Goal: Entertainment & Leisure: Consume media (video, audio)

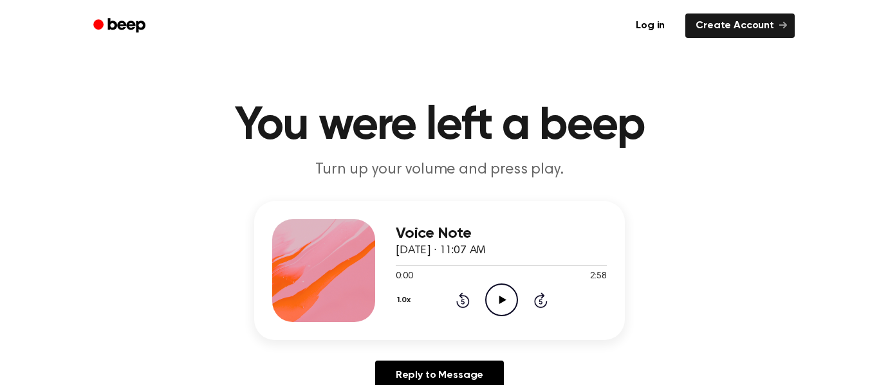
click at [492, 299] on icon "Play Audio" at bounding box center [501, 300] width 33 height 33
click at [464, 298] on icon "Rewind 5 seconds" at bounding box center [462, 300] width 14 height 17
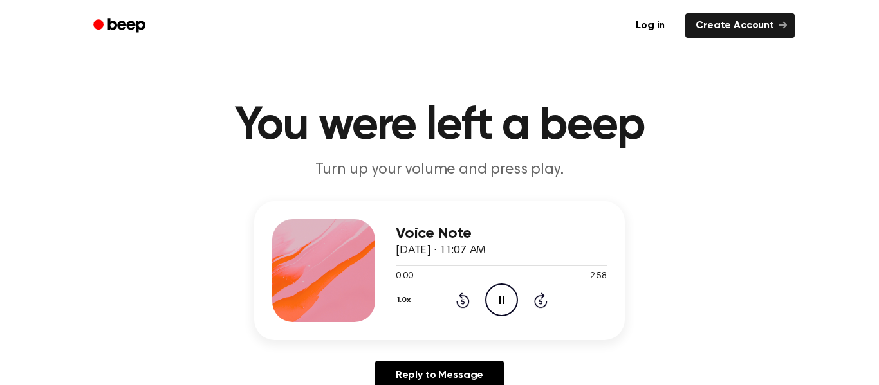
click at [464, 298] on icon "Rewind 5 seconds" at bounding box center [462, 300] width 14 height 17
click at [780, 232] on div "Voice Note [DATE] · 11:07 AM 0:01 2:58 Your browser does not support the [objec…" at bounding box center [439, 300] width 848 height 199
click at [464, 291] on div "1.0x Rewind 5 seconds Pause Audio Skip 5 seconds" at bounding box center [501, 300] width 211 height 33
click at [463, 295] on icon at bounding box center [463, 300] width 14 height 15
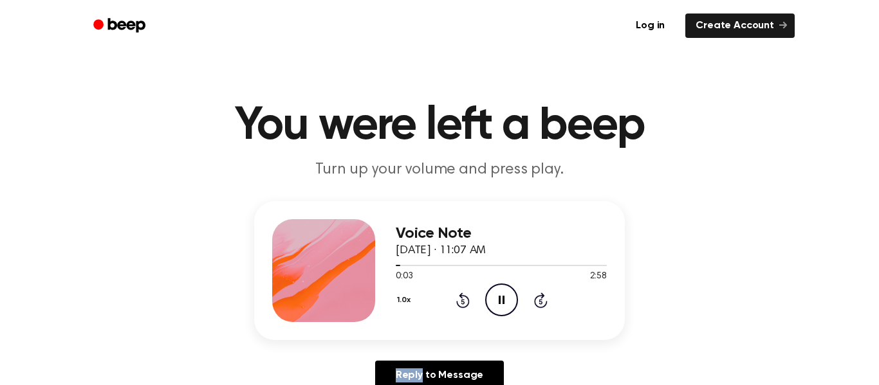
click at [463, 295] on icon at bounding box center [463, 300] width 14 height 15
click at [462, 291] on div "1.0x Rewind 5 seconds Pause Audio Skip 5 seconds" at bounding box center [501, 300] width 211 height 33
click at [463, 295] on icon "Rewind 5 seconds" at bounding box center [462, 300] width 14 height 17
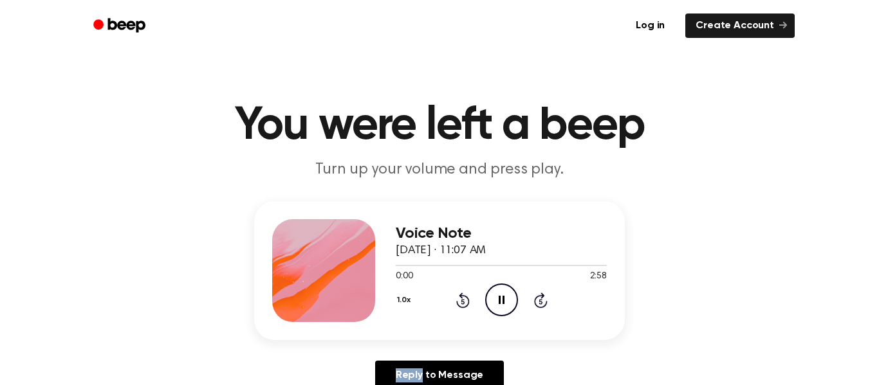
click at [463, 295] on icon "Rewind 5 seconds" at bounding box center [462, 300] width 14 height 17
click at [499, 289] on icon "Pause Audio" at bounding box center [501, 300] width 33 height 33
click at [466, 299] on icon "Rewind 5 seconds" at bounding box center [462, 300] width 14 height 17
click at [504, 292] on icon "Play Audio" at bounding box center [501, 300] width 33 height 33
click at [496, 302] on icon "Pause Audio" at bounding box center [501, 300] width 33 height 33
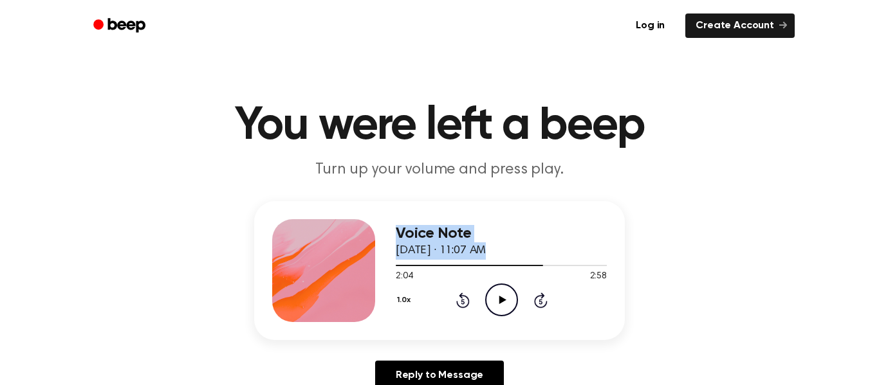
drag, startPoint x: 546, startPoint y: 264, endPoint x: 295, endPoint y: 273, distance: 250.4
click at [295, 273] on div "Voice Note [DATE] · 11:07 AM 2:04 2:58 Your browser does not support the [objec…" at bounding box center [439, 270] width 371 height 139
click at [562, 266] on div at bounding box center [501, 265] width 211 height 1
click at [398, 263] on div at bounding box center [501, 265] width 211 height 10
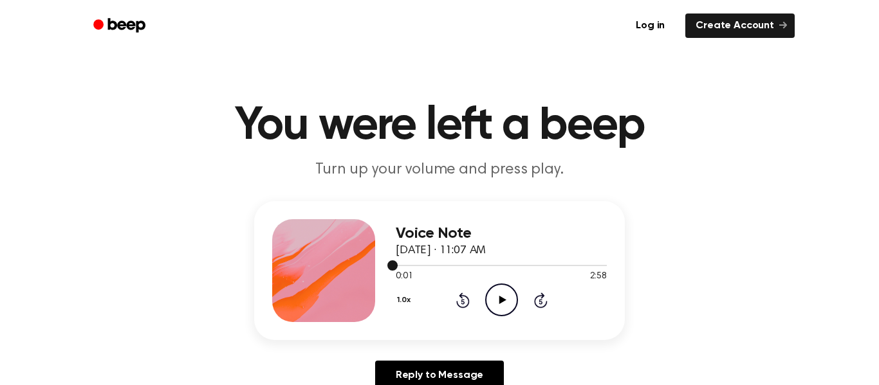
click at [392, 267] on span at bounding box center [392, 266] width 10 height 10
click at [386, 267] on span at bounding box center [390, 266] width 10 height 10
click at [488, 275] on div "0:00 2:58" at bounding box center [501, 277] width 211 height 14
click at [534, 263] on div at bounding box center [501, 265] width 211 height 10
click at [446, 262] on div at bounding box center [501, 265] width 211 height 10
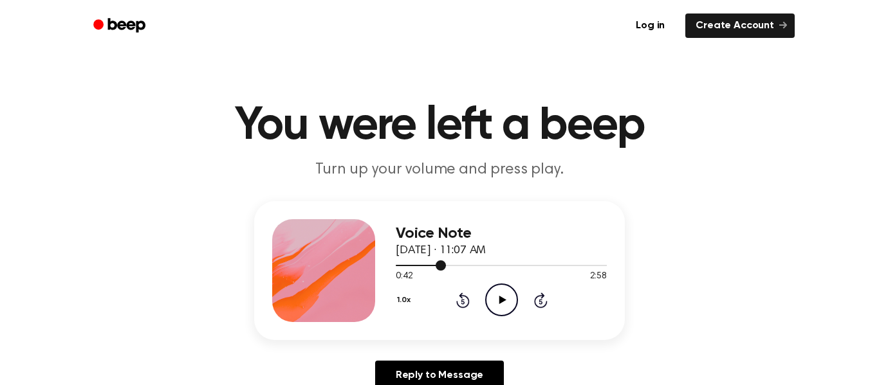
click at [528, 261] on div at bounding box center [501, 265] width 211 height 10
click at [457, 261] on div at bounding box center [501, 265] width 211 height 10
click at [506, 261] on div at bounding box center [501, 265] width 211 height 10
click at [429, 267] on div at bounding box center [501, 265] width 211 height 10
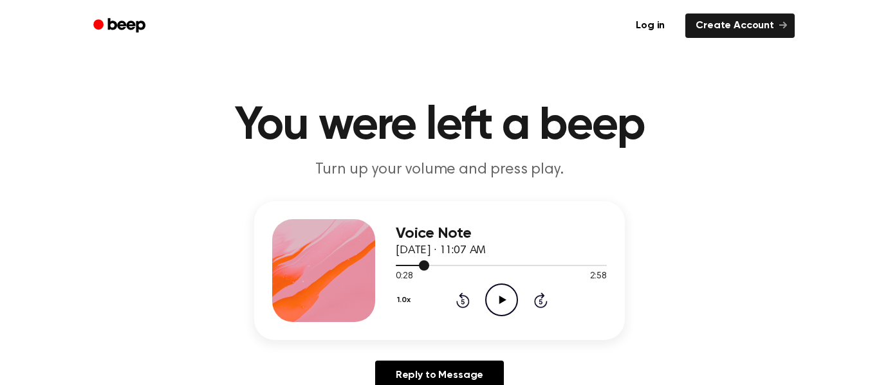
click at [426, 268] on span at bounding box center [424, 266] width 10 height 10
click at [426, 268] on span at bounding box center [421, 266] width 10 height 10
click at [426, 268] on div at bounding box center [501, 265] width 211 height 10
click at [594, 263] on div at bounding box center [501, 265] width 211 height 10
click at [443, 280] on div "2:47 2:58" at bounding box center [501, 277] width 211 height 14
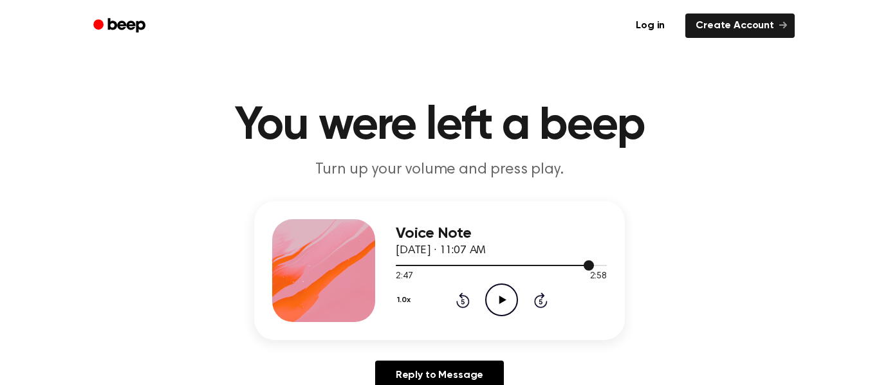
click at [423, 261] on div at bounding box center [501, 265] width 211 height 10
click at [463, 261] on div at bounding box center [501, 265] width 211 height 10
click at [601, 263] on div at bounding box center [501, 265] width 211 height 10
click at [396, 266] on div at bounding box center [498, 265] width 205 height 1
click at [508, 265] on div at bounding box center [501, 265] width 211 height 1
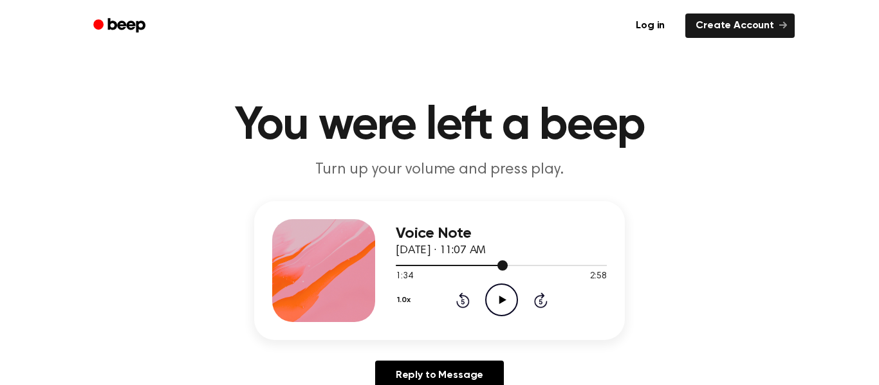
click at [586, 264] on div at bounding box center [501, 265] width 211 height 10
click at [411, 262] on div at bounding box center [501, 265] width 211 height 10
click at [394, 261] on div "Voice Note [DATE] · 11:07 AM 0:13 2:58 Your browser does not support the [objec…" at bounding box center [439, 270] width 371 height 139
click at [400, 260] on div at bounding box center [501, 265] width 211 height 10
click at [398, 261] on div at bounding box center [501, 265] width 211 height 10
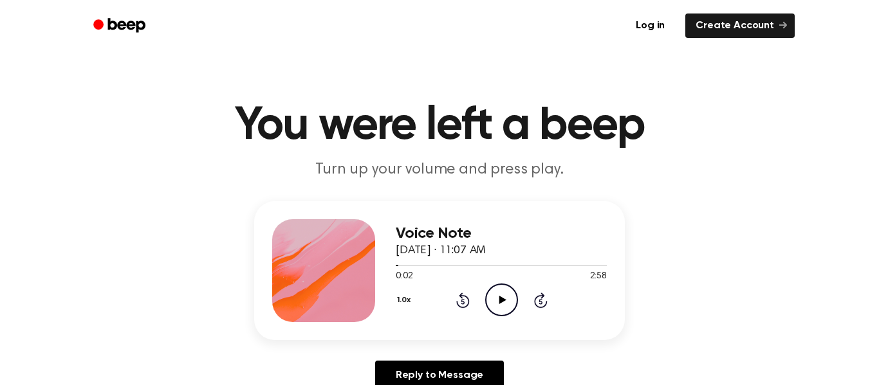
click at [389, 261] on div "Voice Note [DATE] · 11:07 AM 0:02 2:58 Your browser does not support the [objec…" at bounding box center [439, 270] width 371 height 139
click at [391, 263] on span at bounding box center [393, 266] width 10 height 10
click at [503, 299] on icon at bounding box center [502, 300] width 7 height 8
click at [513, 291] on circle at bounding box center [502, 300] width 32 height 32
click at [396, 266] on div at bounding box center [450, 265] width 109 height 1
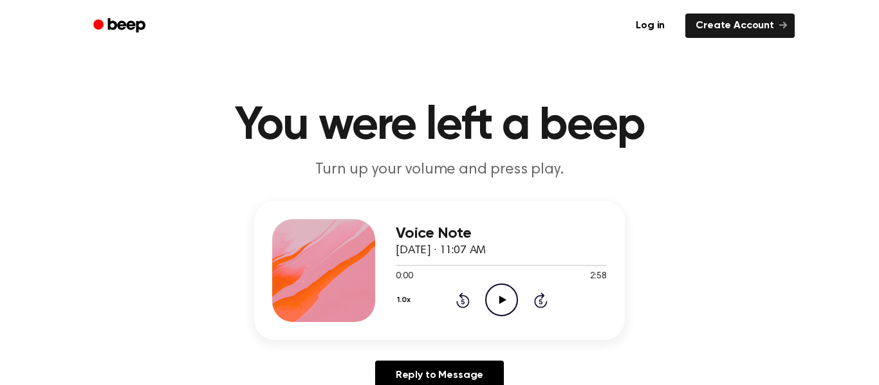
click at [505, 291] on icon "Play Audio" at bounding box center [501, 300] width 33 height 33
click at [457, 297] on icon "Rewind 5 seconds" at bounding box center [462, 300] width 14 height 17
click at [457, 298] on icon "Rewind 5 seconds" at bounding box center [462, 300] width 14 height 17
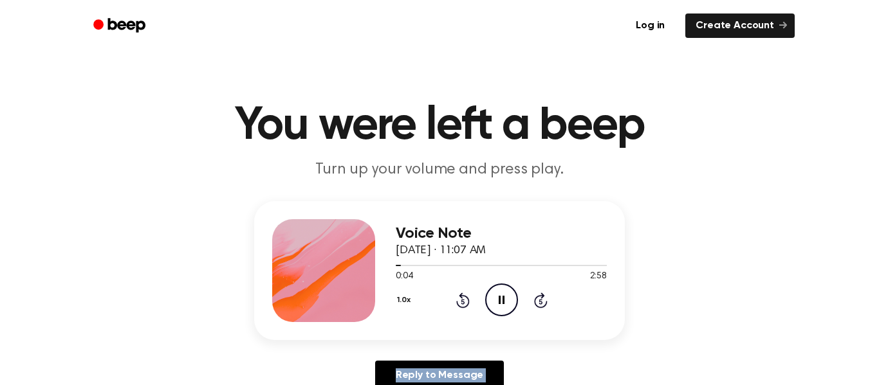
click at [457, 298] on icon "Rewind 5 seconds" at bounding box center [462, 300] width 14 height 17
click at [459, 297] on icon at bounding box center [463, 300] width 14 height 15
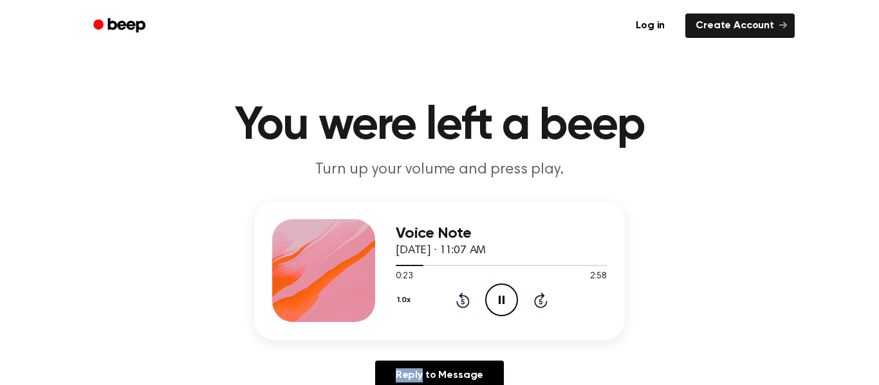
click at [459, 297] on icon at bounding box center [463, 300] width 14 height 15
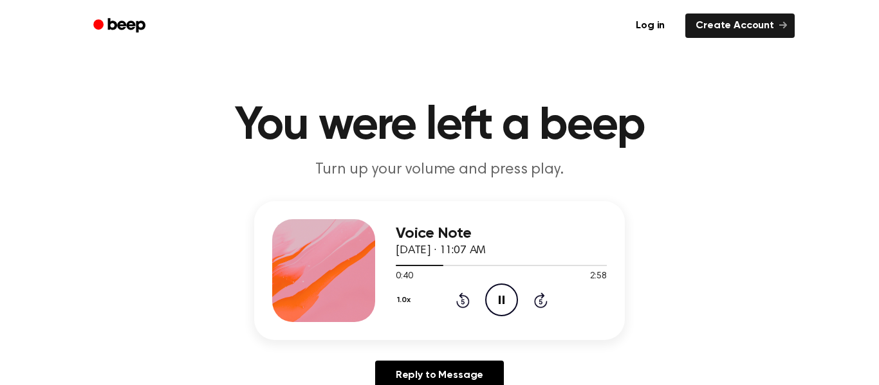
click at [459, 293] on icon "Rewind 5 seconds" at bounding box center [462, 300] width 14 height 17
click at [461, 292] on icon "Rewind 5 seconds" at bounding box center [462, 300] width 14 height 17
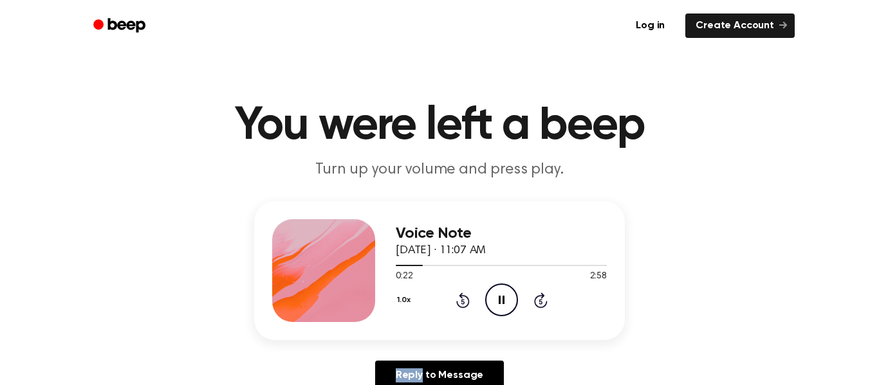
click at [461, 292] on icon "Rewind 5 seconds" at bounding box center [462, 300] width 14 height 17
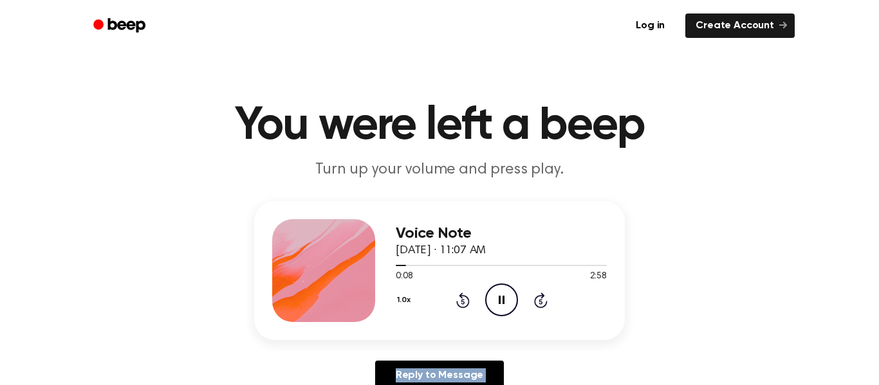
click at [382, 44] on div "Log in Create Account" at bounding box center [439, 25] width 710 height 51
click at [464, 295] on icon at bounding box center [463, 300] width 14 height 15
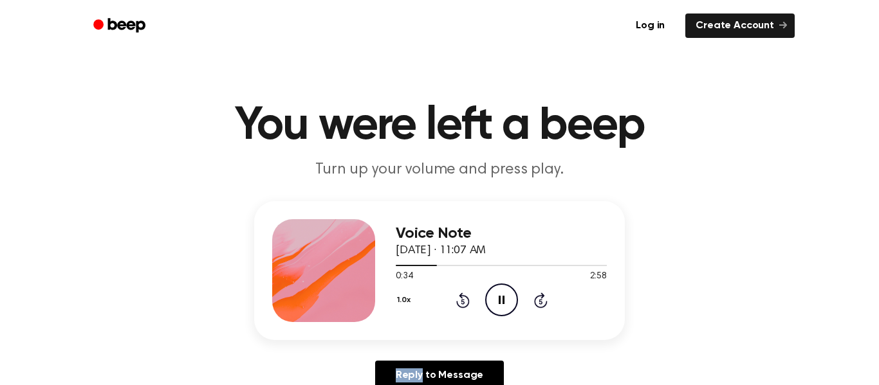
click at [464, 295] on icon at bounding box center [463, 300] width 14 height 15
click at [464, 296] on icon at bounding box center [463, 300] width 14 height 15
click at [465, 295] on icon at bounding box center [463, 300] width 14 height 15
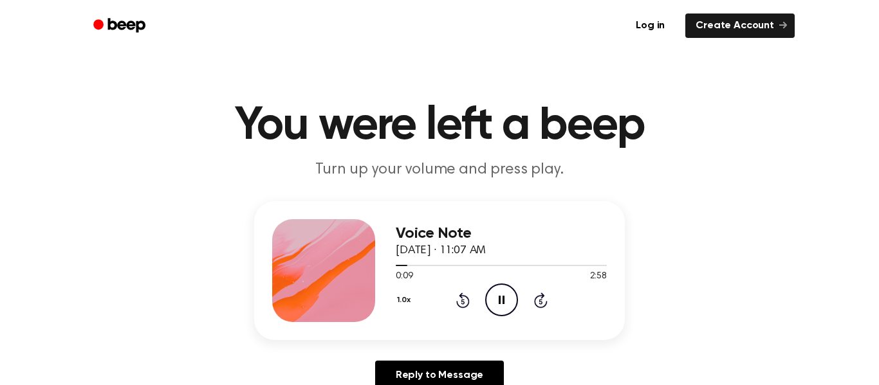
click at [464, 295] on icon at bounding box center [463, 300] width 14 height 15
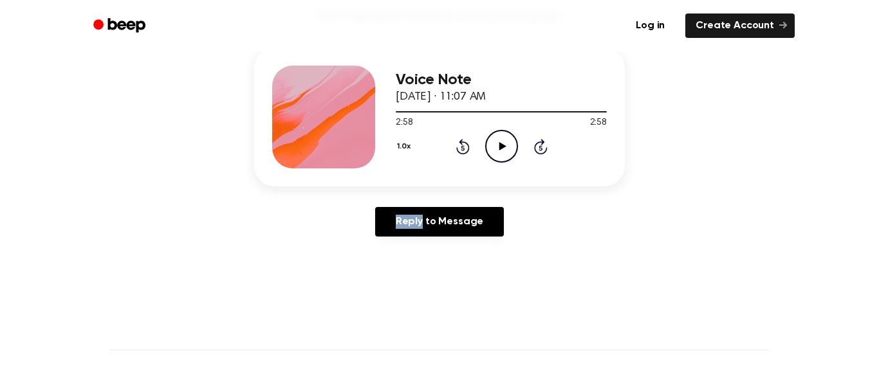
scroll to position [150, 0]
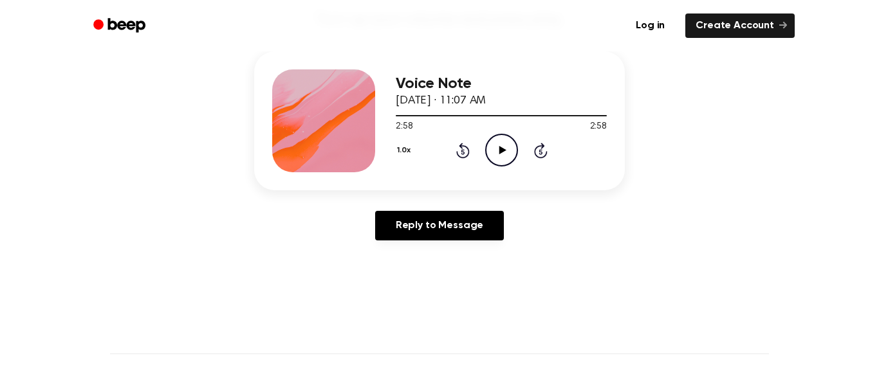
click at [455, 291] on main "You were left a beep Turn up your volume and press play. Voice Note [DATE] · 11…" at bounding box center [439, 246] width 879 height 793
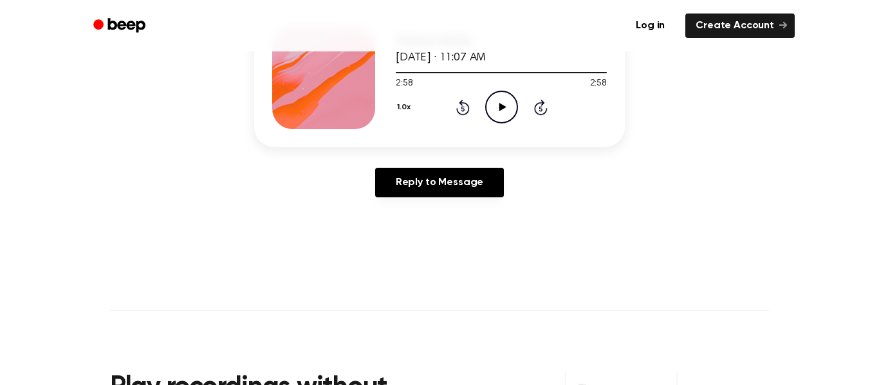
scroll to position [0, 0]
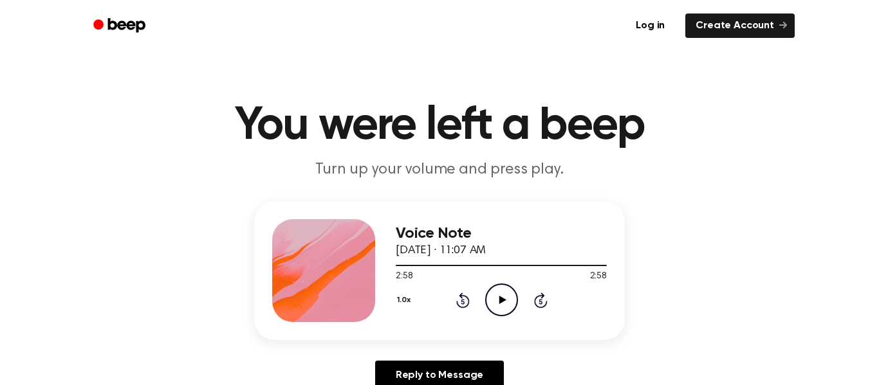
click at [466, 295] on icon "Rewind 5 seconds" at bounding box center [462, 300] width 14 height 17
click at [466, 296] on icon "Rewind 5 seconds" at bounding box center [462, 300] width 14 height 17
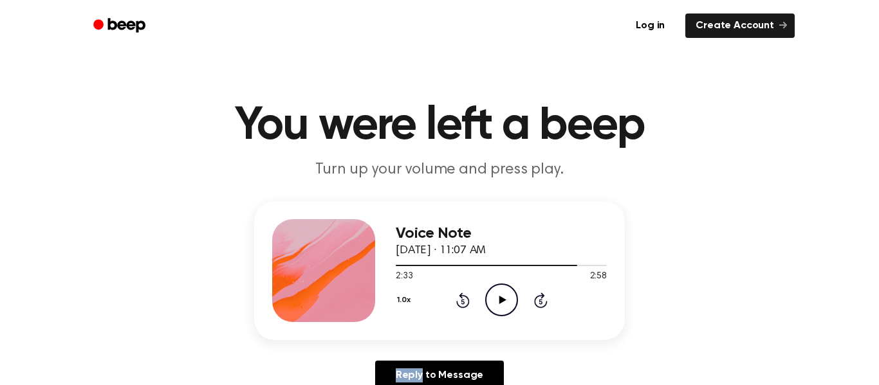
click at [466, 296] on icon "Rewind 5 seconds" at bounding box center [462, 300] width 14 height 17
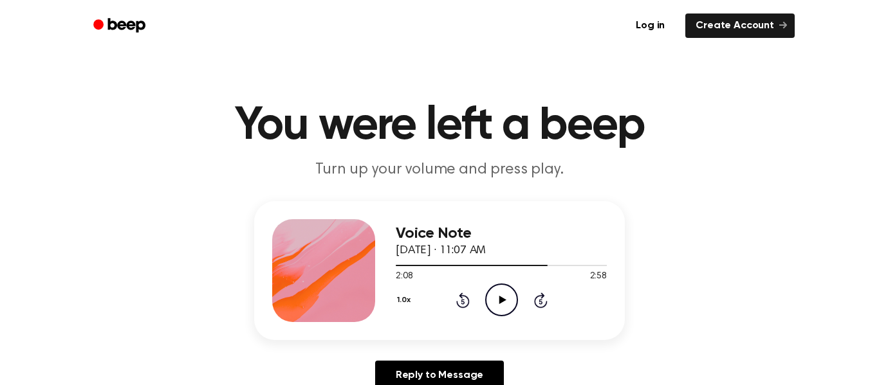
click at [466, 296] on icon "Rewind 5 seconds" at bounding box center [462, 300] width 14 height 17
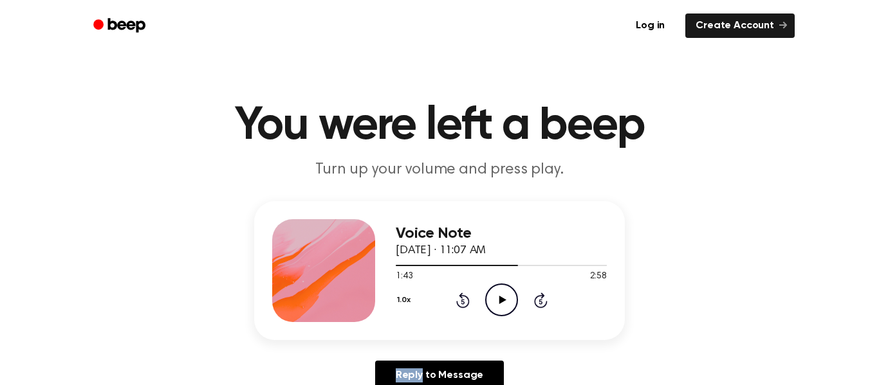
click at [466, 296] on icon "Rewind 5 seconds" at bounding box center [462, 300] width 14 height 17
click at [469, 292] on icon "Rewind 5 seconds" at bounding box center [462, 300] width 14 height 17
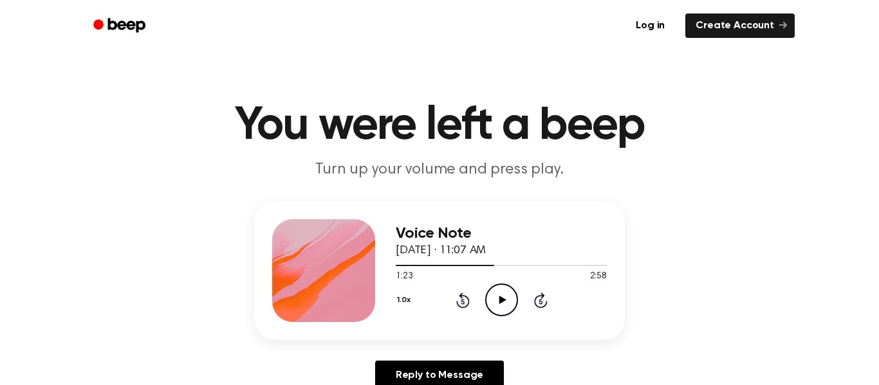
click at [469, 292] on icon "Rewind 5 seconds" at bounding box center [462, 300] width 14 height 17
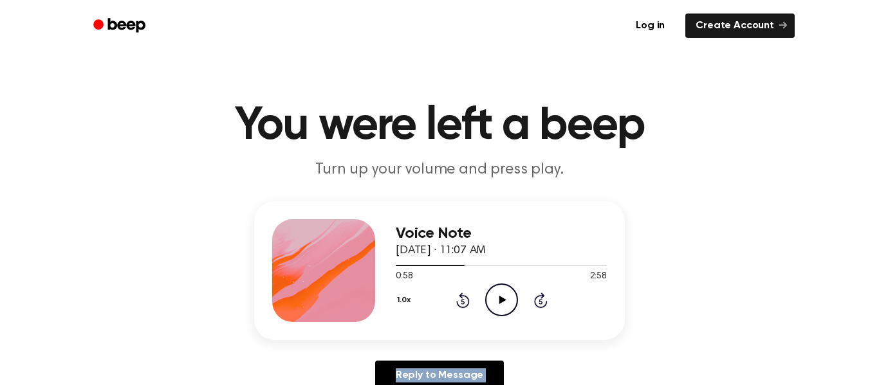
click at [469, 292] on icon "Rewind 5 seconds" at bounding box center [462, 300] width 14 height 17
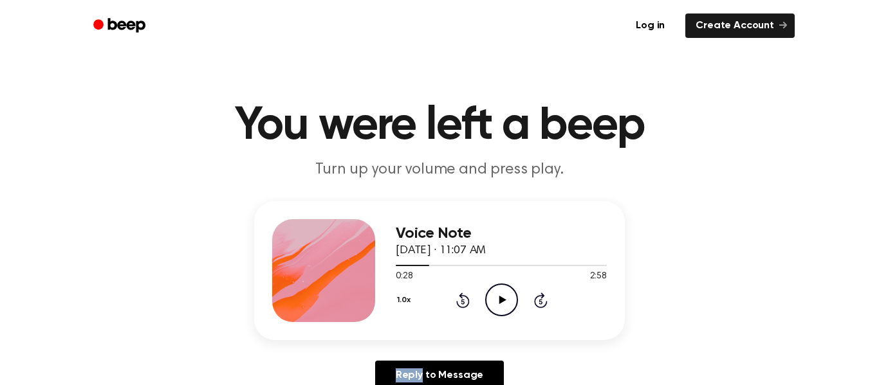
click at [469, 292] on icon "Rewind 5 seconds" at bounding box center [462, 300] width 14 height 17
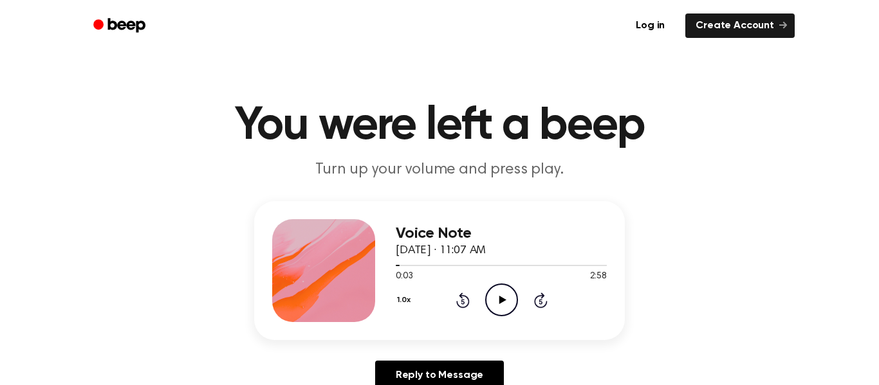
click at [469, 292] on icon "Rewind 5 seconds" at bounding box center [462, 300] width 14 height 17
click at [501, 281] on div "0:00 2:58" at bounding box center [501, 277] width 211 height 14
click at [499, 289] on icon "Play Audio" at bounding box center [501, 300] width 33 height 33
